Goal: Check status: Check status

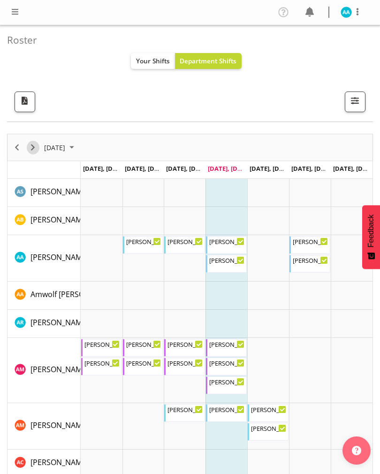
click at [34, 145] on span "Next" at bounding box center [32, 148] width 11 height 12
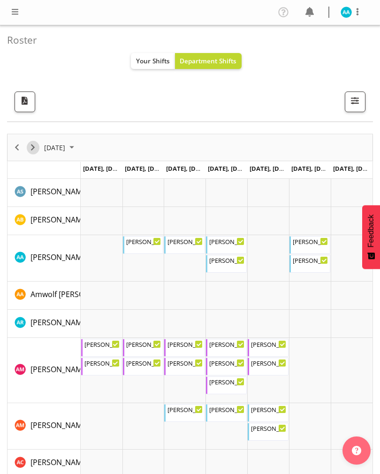
click at [36, 148] on span "Next" at bounding box center [32, 148] width 11 height 12
click at [32, 148] on span "Next" at bounding box center [32, 148] width 11 height 12
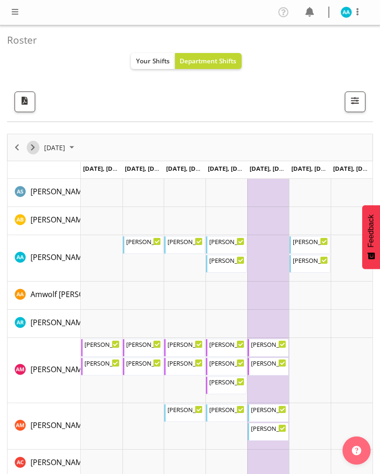
click at [34, 146] on span "Next" at bounding box center [32, 148] width 11 height 12
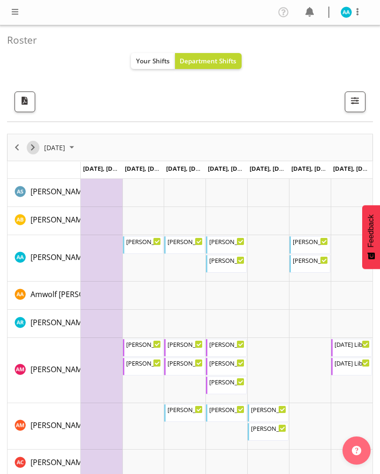
click at [31, 148] on span "Next" at bounding box center [32, 148] width 11 height 12
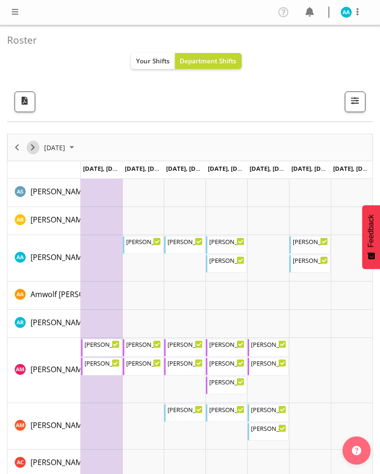
click at [32, 147] on span "Next" at bounding box center [32, 148] width 11 height 12
